Goal: Register for event/course

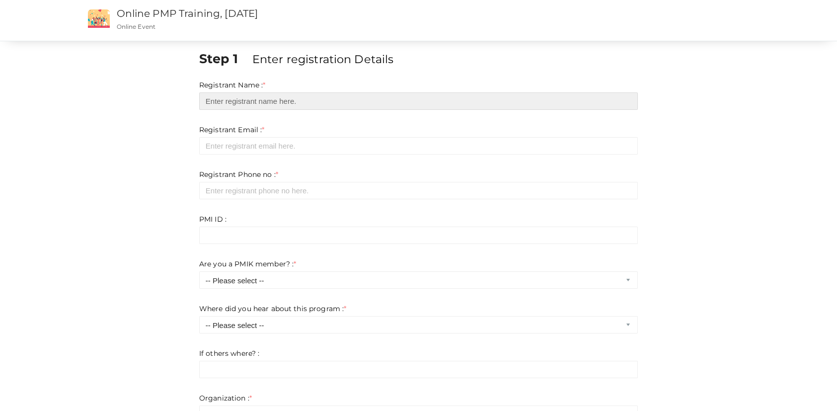
click at [323, 93] on input "text" at bounding box center [418, 100] width 439 height 17
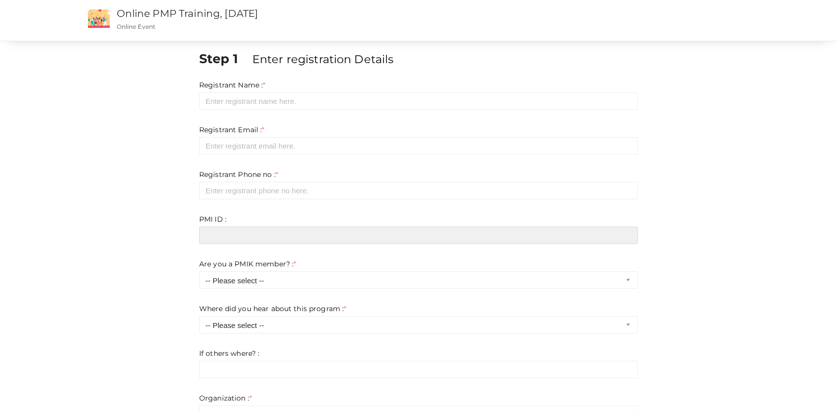
click at [308, 238] on input "text" at bounding box center [418, 234] width 439 height 17
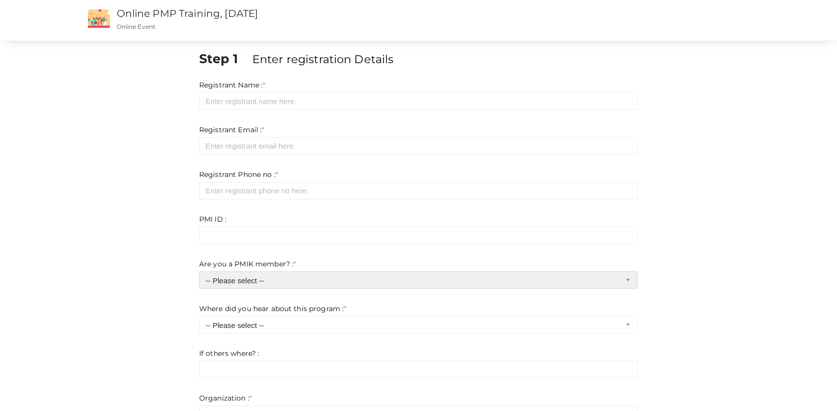
click at [252, 277] on select "-- Please select -- Yes No" at bounding box center [418, 279] width 439 height 17
select select "1"
click at [199, 271] on select "-- Please select -- Yes No" at bounding box center [418, 279] width 439 height 17
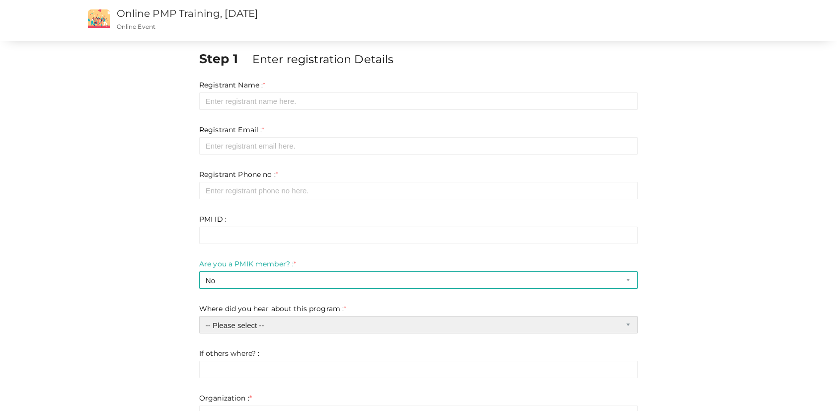
click at [290, 321] on select "-- Please select -- Chapter website Chapter emails Facebook Whatsapp Linkedin I…" at bounding box center [418, 324] width 439 height 17
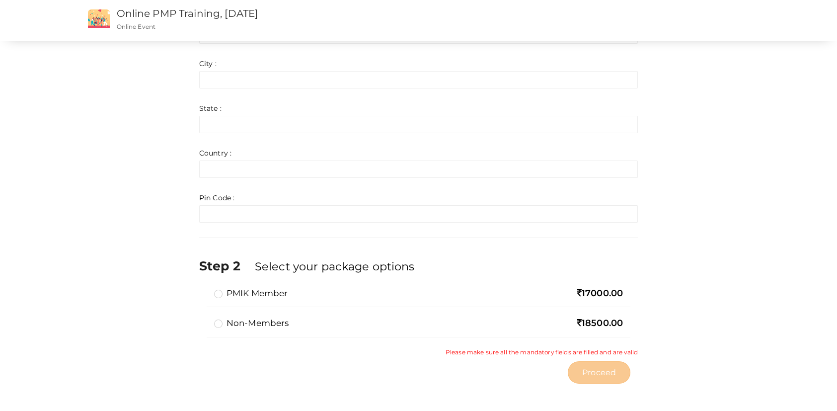
scroll to position [558, 0]
click at [219, 290] on label "PMIK Member" at bounding box center [251, 293] width 74 height 12
click at [204, 289] on input "PMIK Member" at bounding box center [204, 289] width 0 height 0
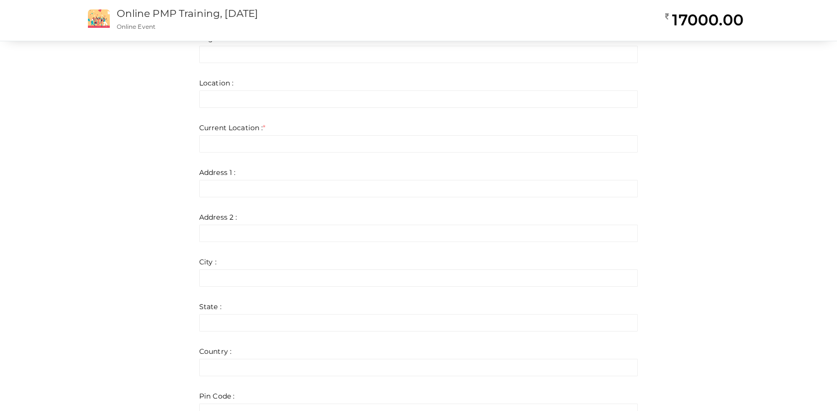
scroll to position [161, 0]
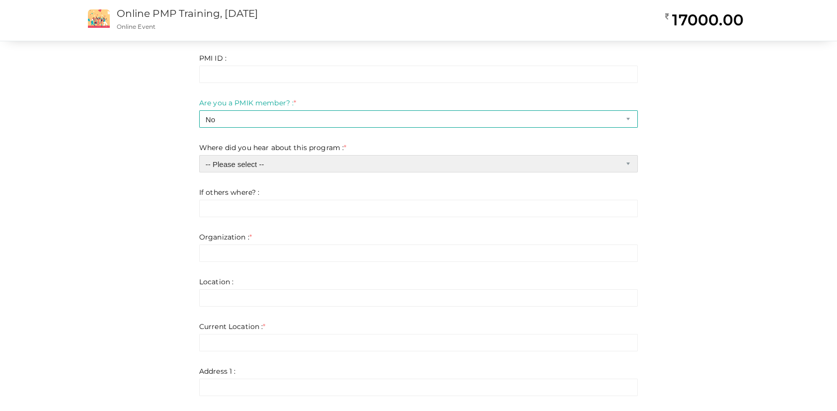
click at [293, 158] on select "-- Please select -- Chapter website Chapter emails Facebook Whatsapp Linkedin I…" at bounding box center [418, 163] width 439 height 17
select select "0"
click at [199, 155] on select "-- Please select -- Chapter website Chapter emails Facebook Whatsapp Linkedin I…" at bounding box center [418, 163] width 439 height 17
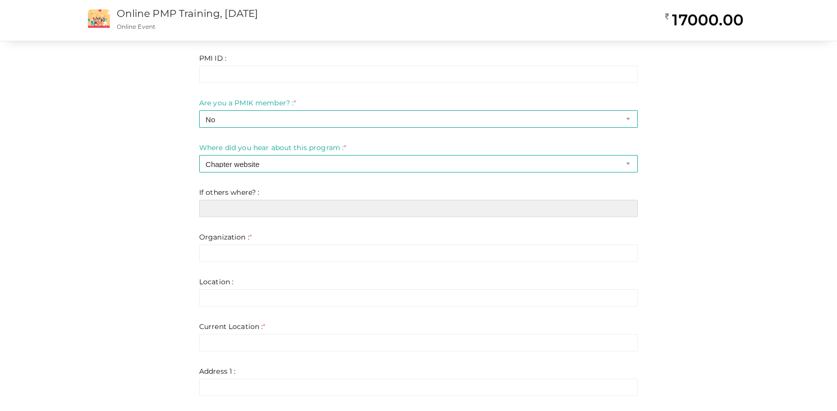
click at [249, 206] on input "text" at bounding box center [418, 208] width 439 height 17
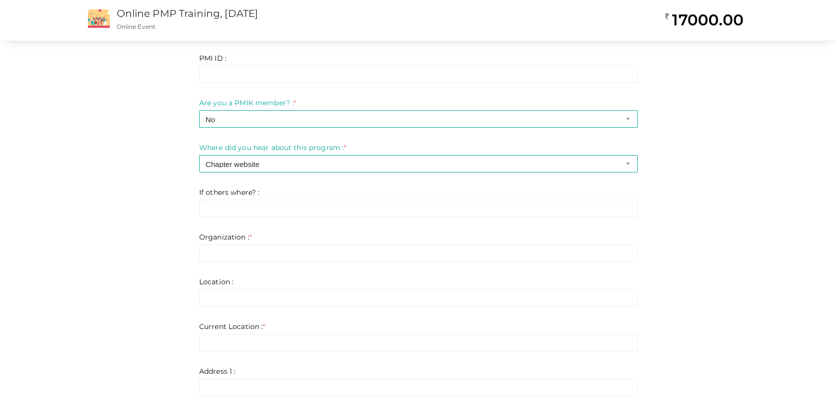
click at [685, 204] on div "Step 1 Enter registration Details Registrant Name : * Required. Invalid email I…" at bounding box center [418, 337] width 695 height 896
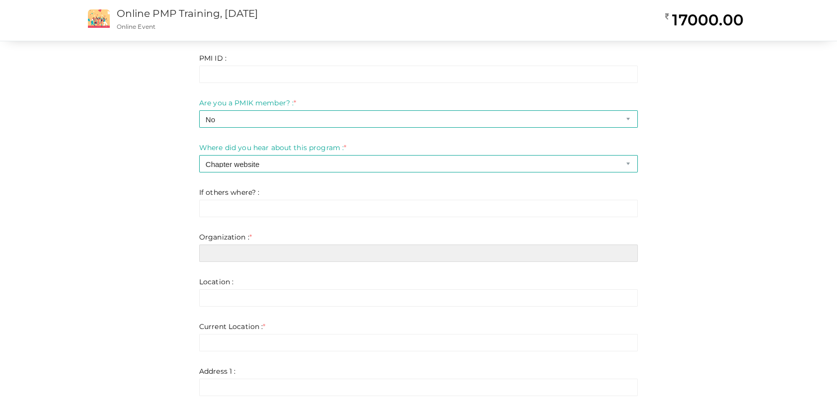
click at [311, 257] on input "text" at bounding box center [418, 252] width 439 height 17
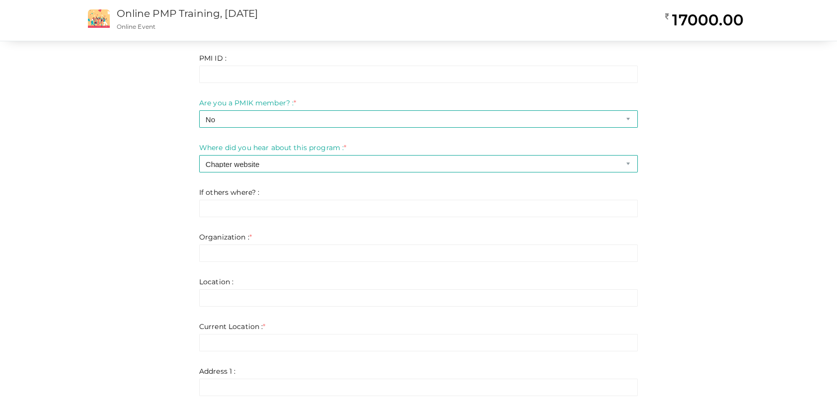
click at [131, 304] on div "Step 1 Enter registration Details Registrant Name : * Required. Invalid email I…" at bounding box center [418, 337] width 695 height 896
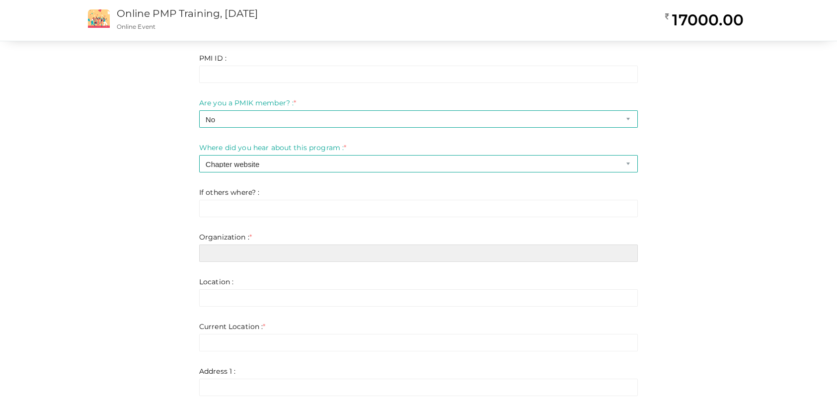
click at [263, 248] on input "text" at bounding box center [418, 252] width 439 height 17
type input "J"
type input "JPMC"
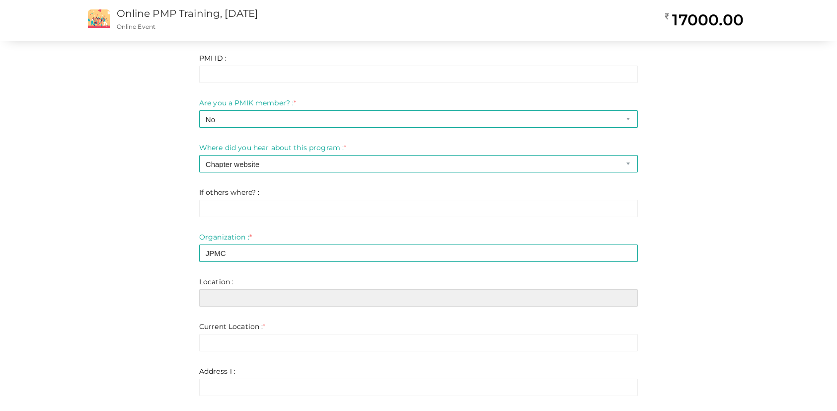
click at [273, 295] on input "text" at bounding box center [418, 297] width 439 height 17
type input "[GEOGRAPHIC_DATA]"
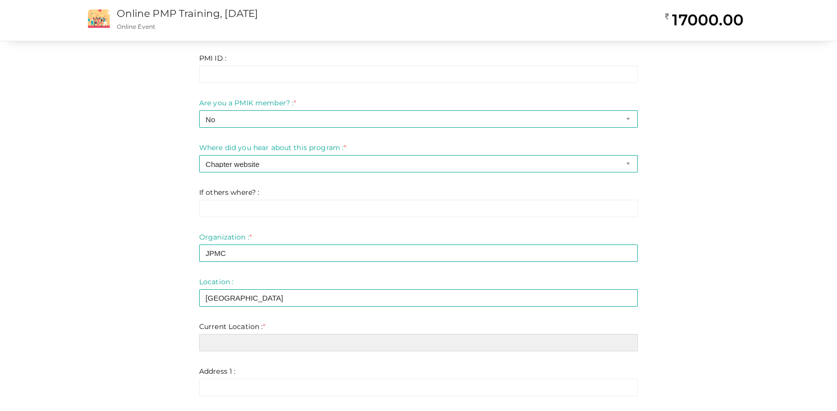
click at [269, 343] on input "text" at bounding box center [418, 342] width 439 height 17
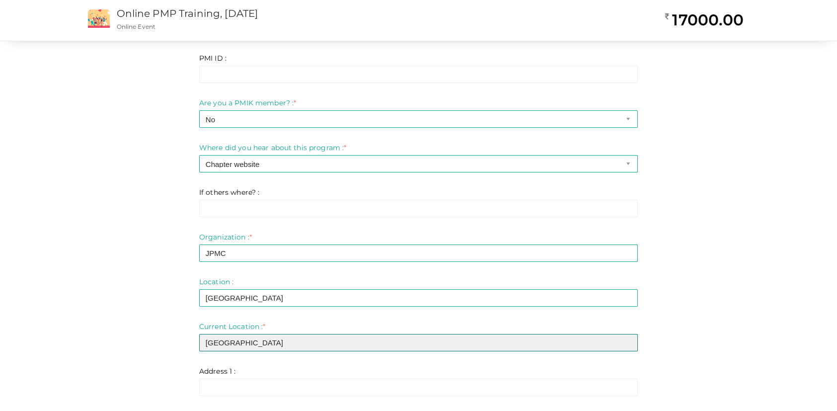
scroll to position [360, 0]
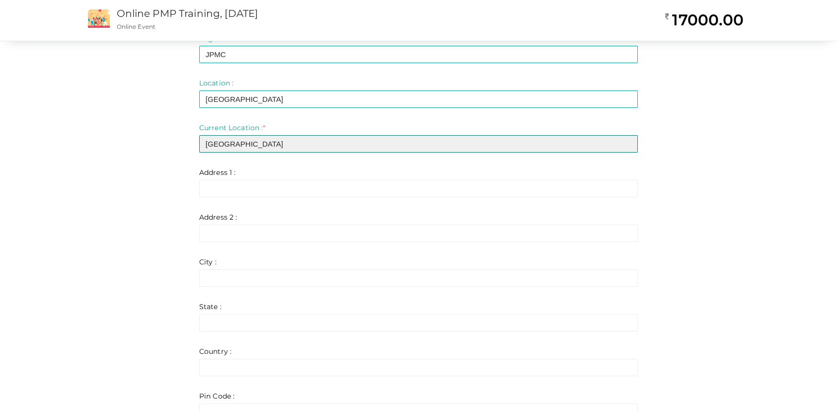
type input "[GEOGRAPHIC_DATA]"
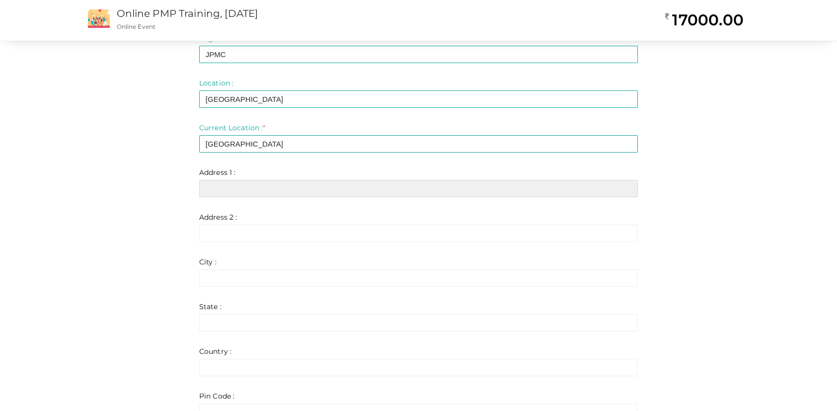
click at [246, 180] on input "text" at bounding box center [418, 188] width 439 height 17
click at [227, 186] on input "text" at bounding box center [418, 188] width 439 height 17
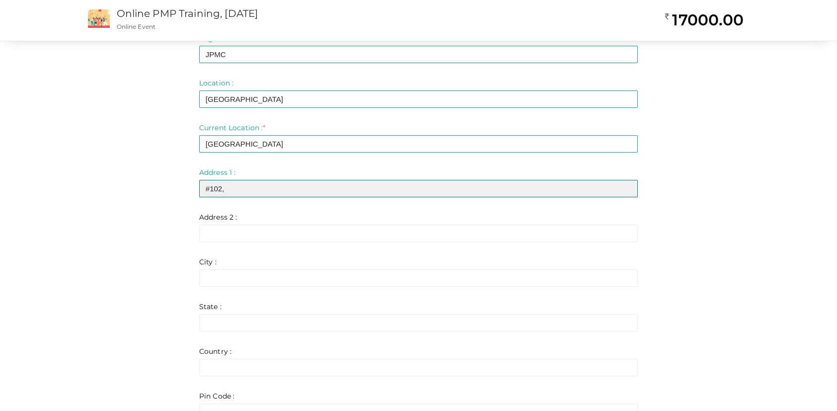
type input "#102,"
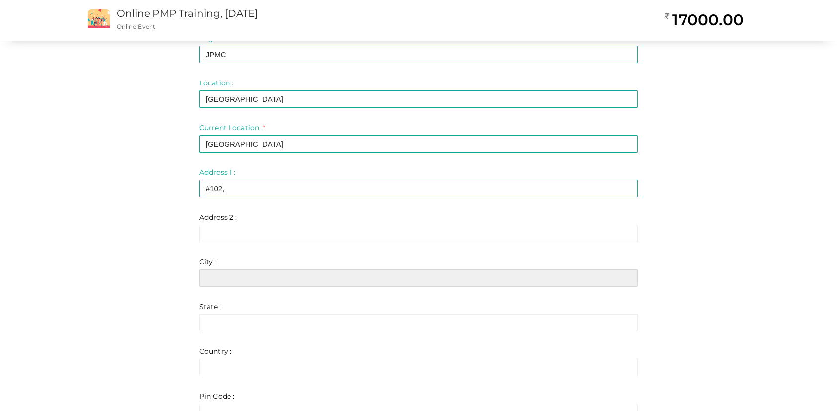
click at [227, 274] on input "text" at bounding box center [418, 277] width 439 height 17
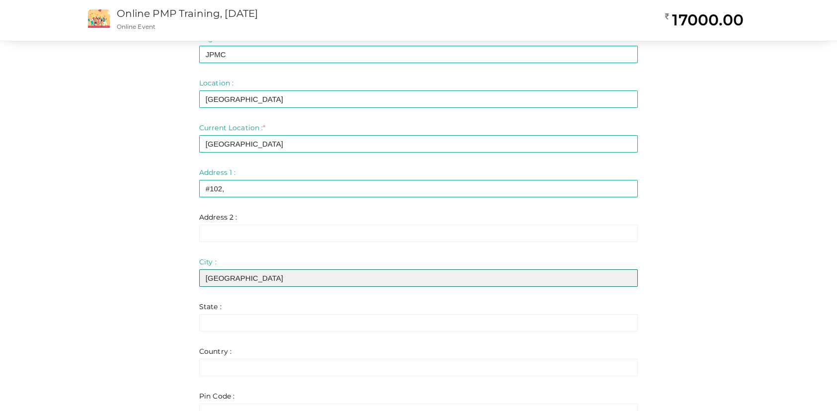
type input "[GEOGRAPHIC_DATA]"
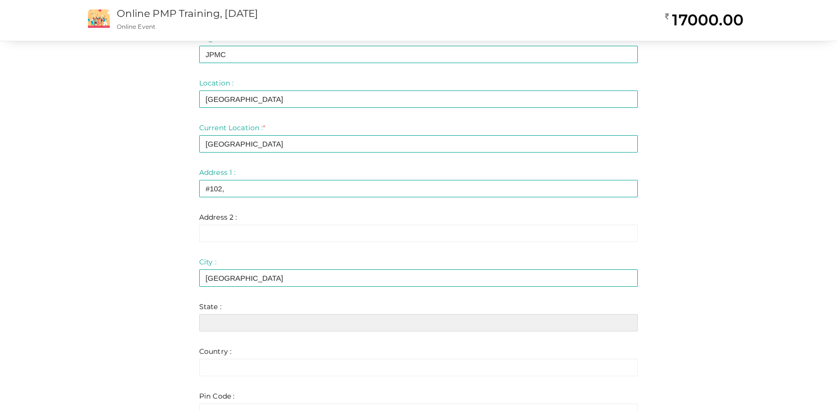
click at [229, 321] on input "text" at bounding box center [418, 322] width 439 height 17
type input "[GEOGRAPHIC_DATA]"
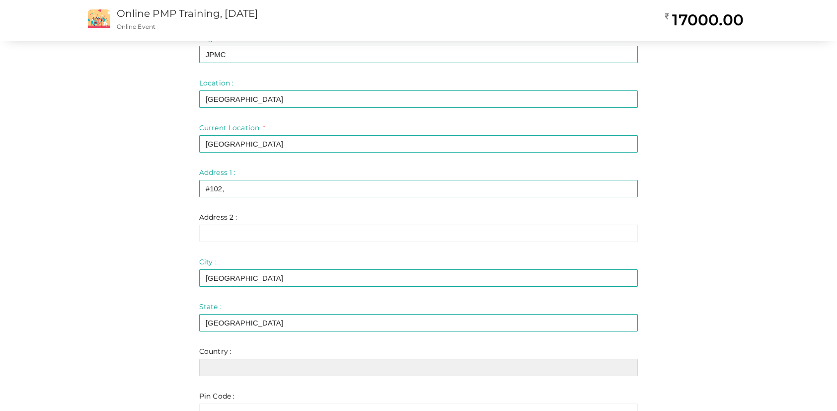
click at [252, 364] on input "text" at bounding box center [418, 367] width 439 height 17
type input "[GEOGRAPHIC_DATA]"
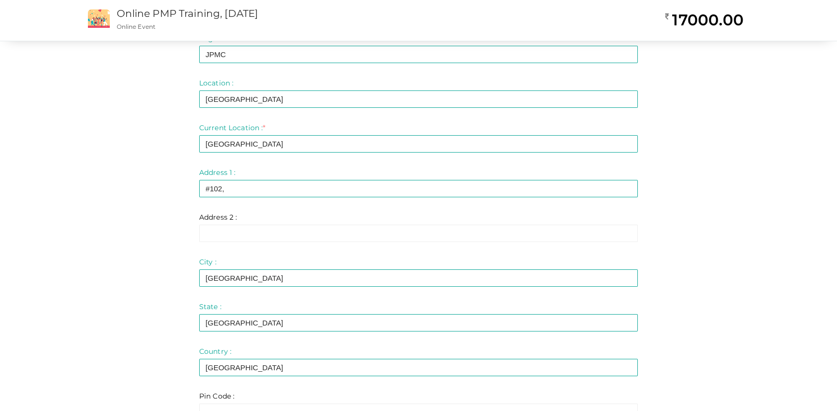
click at [128, 200] on div "Step 1 Enter registration Details Registrant Name : * Required. Invalid email I…" at bounding box center [418, 138] width 695 height 896
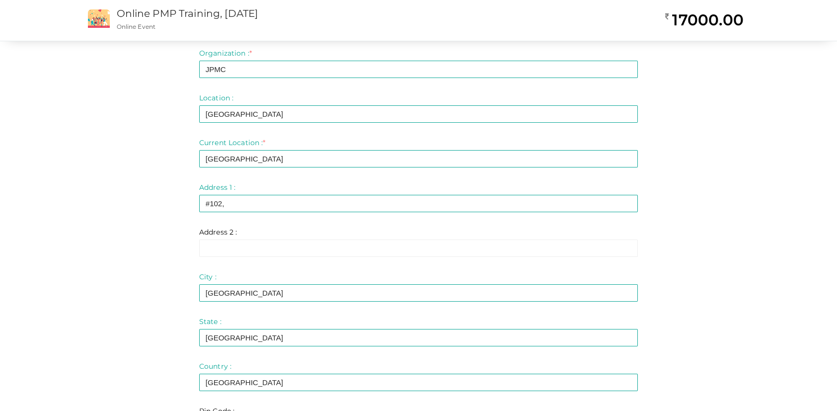
scroll to position [558, 0]
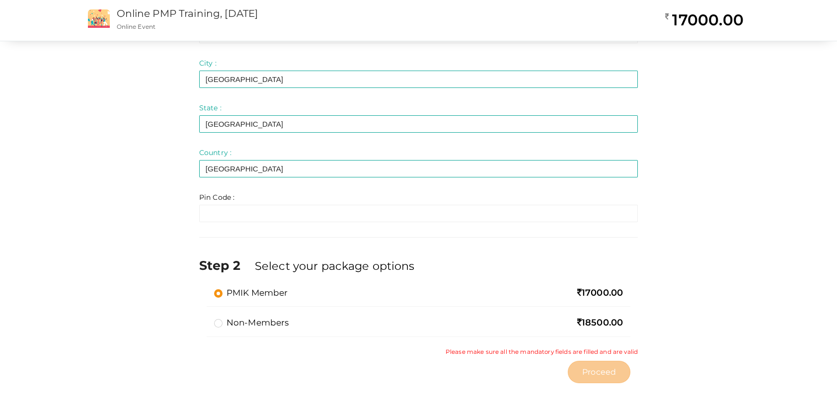
click at [220, 322] on label "Non-members" at bounding box center [251, 322] width 75 height 12
click at [204, 318] on input "Non-members" at bounding box center [204, 318] width 0 height 0
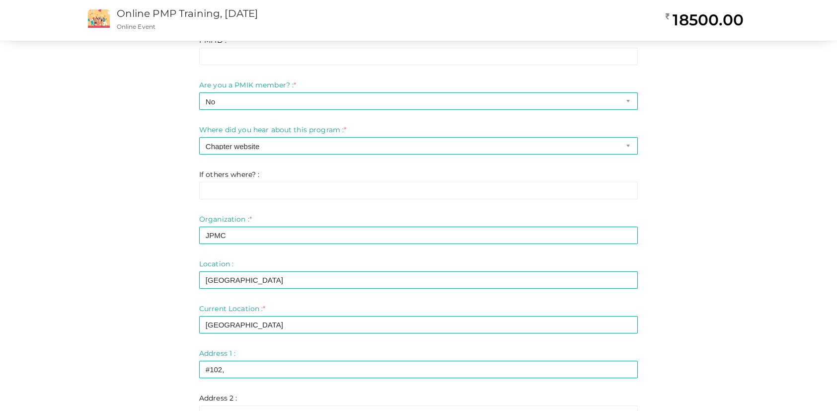
scroll to position [199, 0]
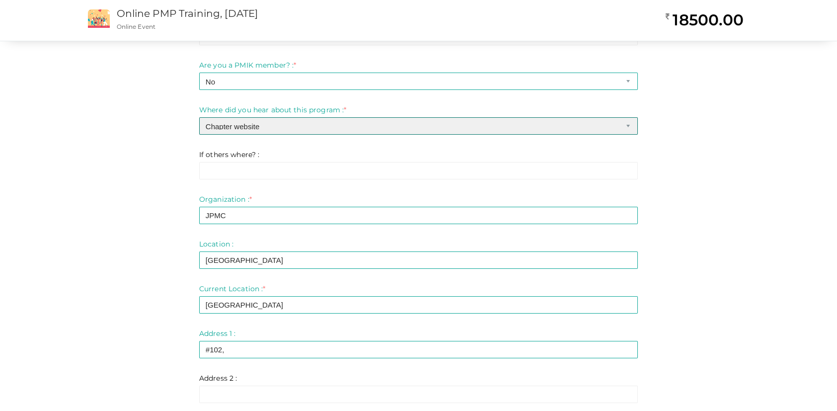
click at [283, 124] on select "-- Please select -- Chapter website Chapter emails Facebook Whatsapp Linkedin I…" at bounding box center [418, 125] width 439 height 17
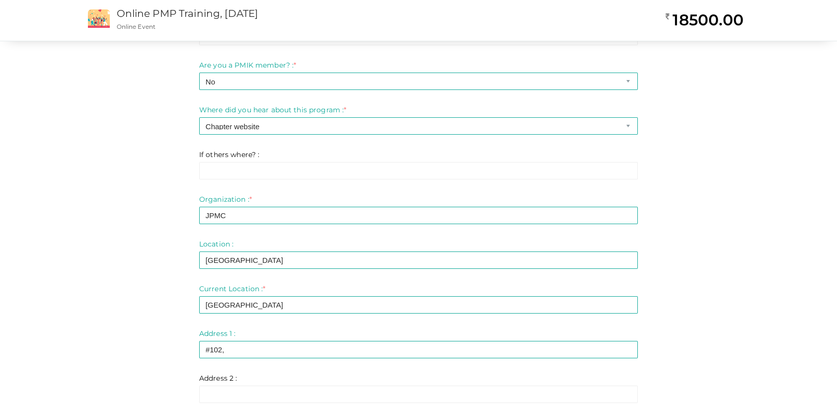
click at [677, 201] on div "Step 1 Enter registration Details Registrant Name : * Required. Invalid email I…" at bounding box center [418, 299] width 695 height 896
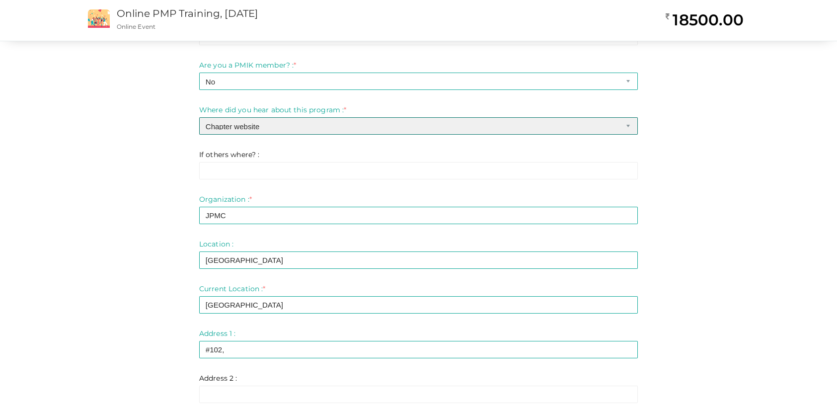
click at [261, 130] on select "-- Please select -- Chapter website Chapter emails Facebook Whatsapp Linkedin I…" at bounding box center [418, 125] width 439 height 17
select select "7"
click at [199, 117] on select "-- Please select -- Chapter website Chapter emails Facebook Whatsapp Linkedin I…" at bounding box center [418, 125] width 439 height 17
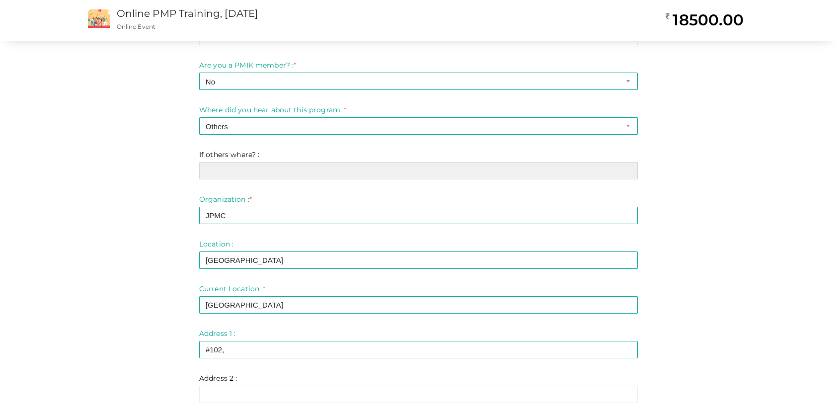
click at [242, 167] on input "text" at bounding box center [418, 170] width 439 height 17
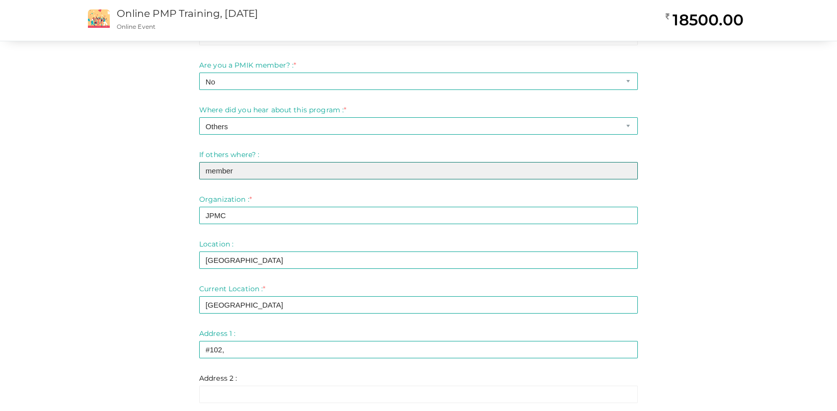
type input "member"
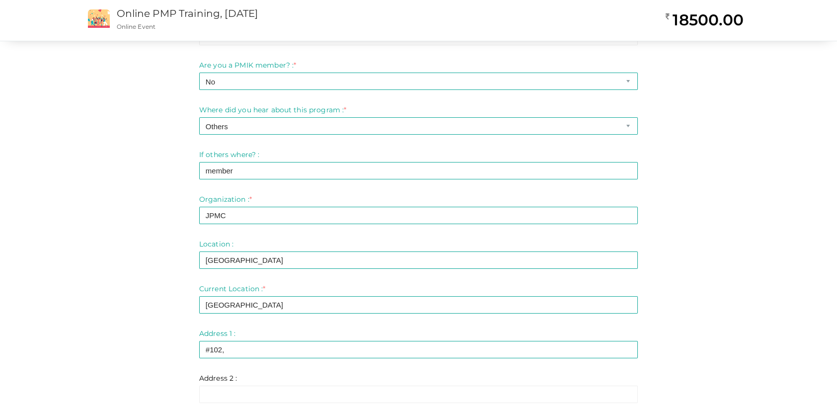
click at [744, 225] on div "Step 1 Enter registration Details Registrant Name : * Required. Invalid email I…" at bounding box center [418, 299] width 695 height 896
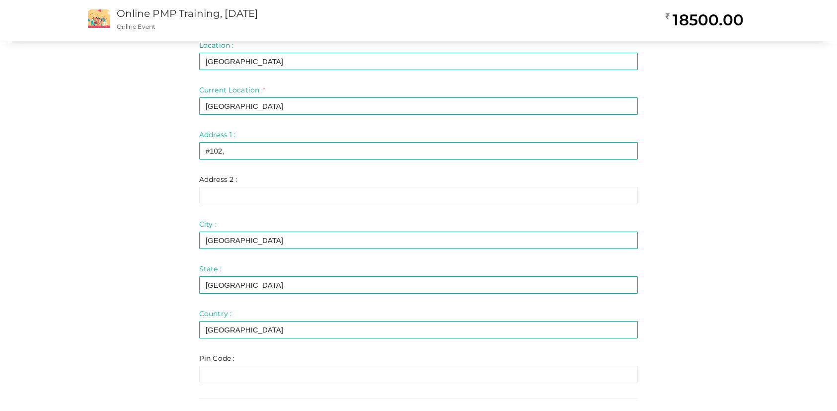
scroll to position [558, 0]
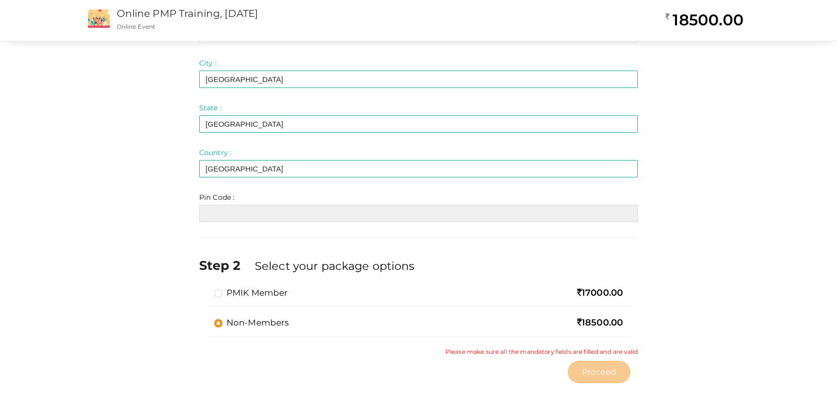
click at [223, 212] on input "text" at bounding box center [418, 213] width 439 height 17
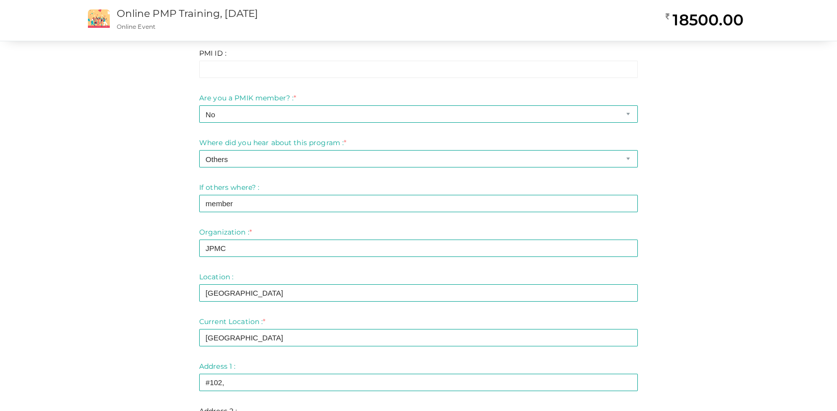
scroll to position [161, 0]
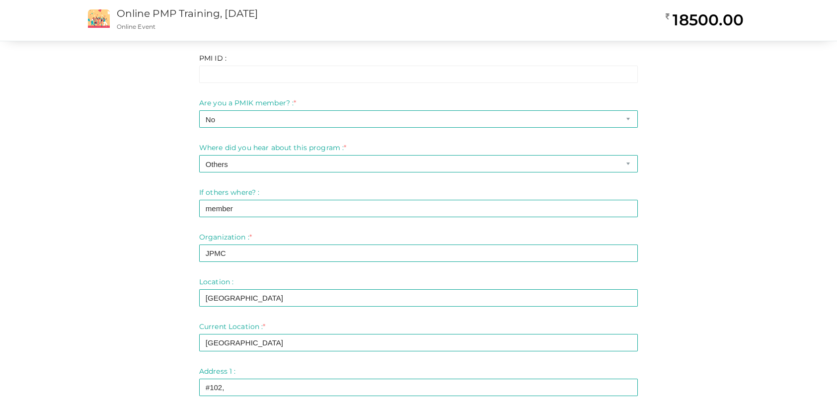
type input "691508"
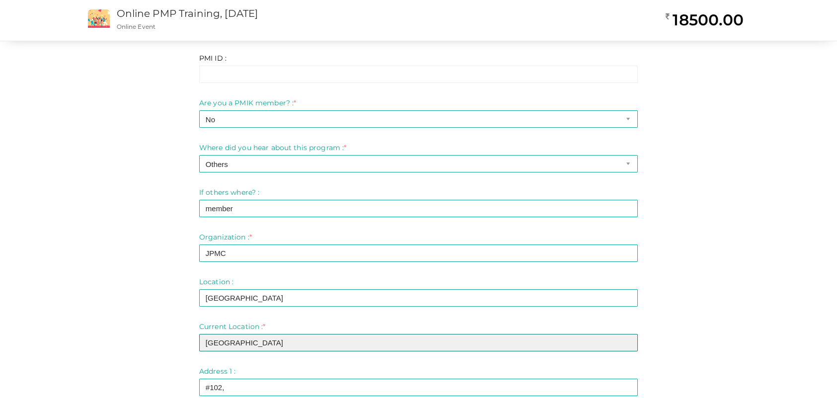
click at [271, 339] on input "[GEOGRAPHIC_DATA]" at bounding box center [418, 342] width 439 height 17
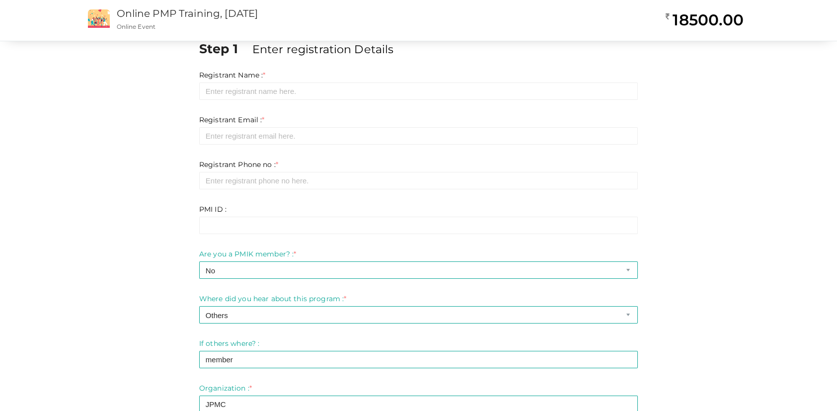
scroll to position [0, 0]
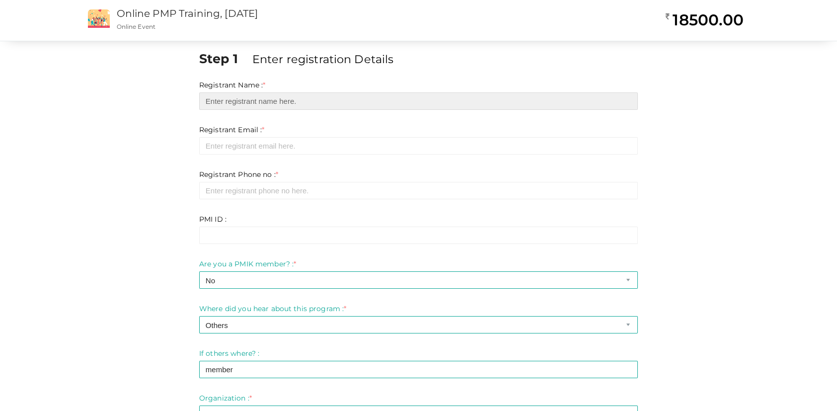
click at [368, 98] on input "text" at bounding box center [418, 100] width 439 height 17
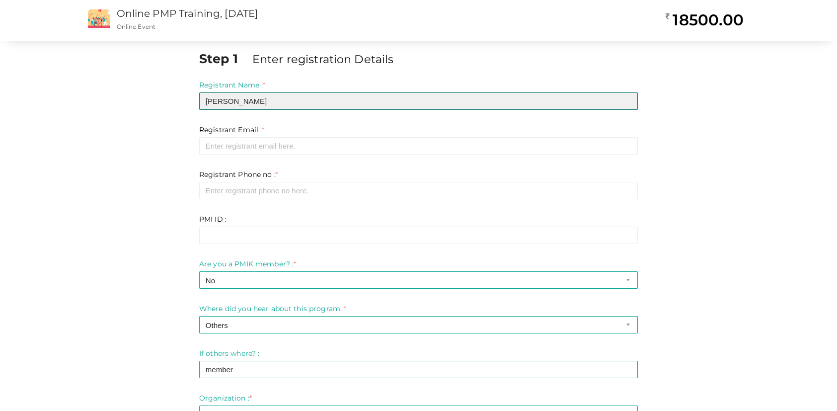
type input "[PERSON_NAME]"
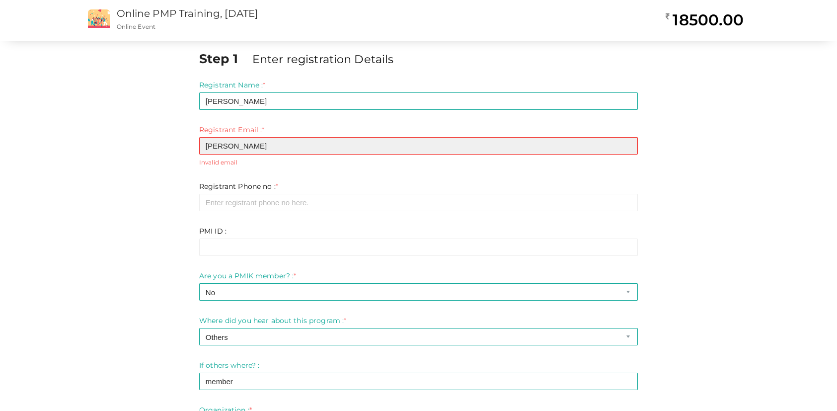
type input "[PERSON_NAME][EMAIL_ADDRESS][PERSON_NAME][DOMAIN_NAME]"
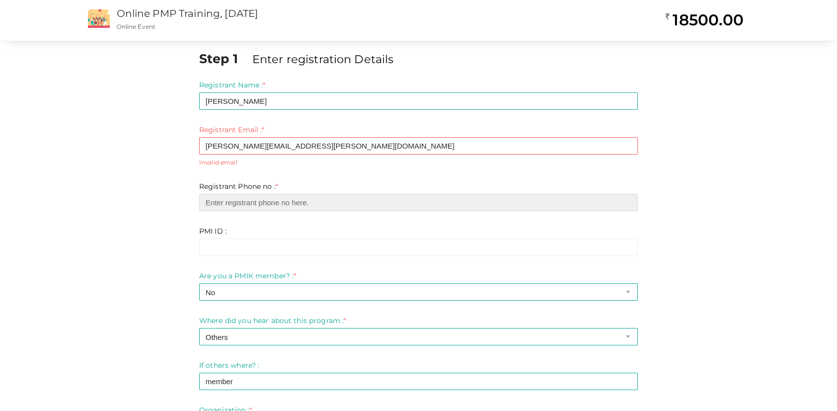
click at [267, 197] on input "number" at bounding box center [418, 202] width 439 height 17
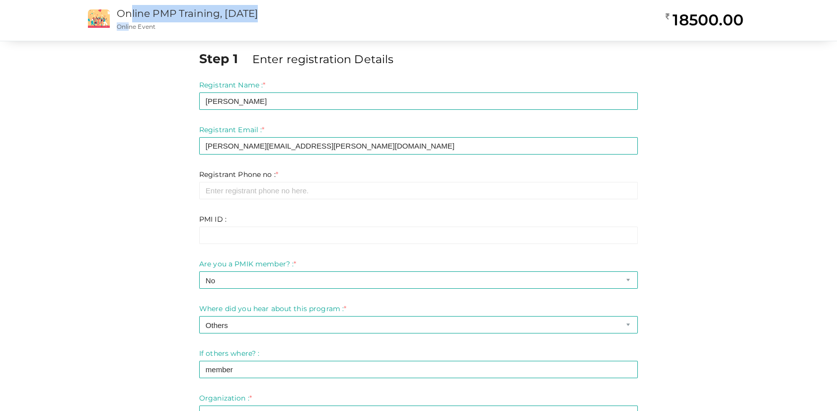
click at [130, 21] on div "Online PMP Training, [DATE] Online PMP Training, [DATE] Online Event" at bounding box center [347, 20] width 470 height 41
